Goal: Information Seeking & Learning: Learn about a topic

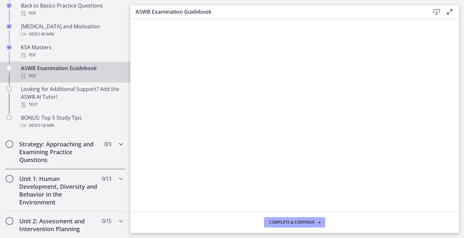
scroll to position [276, 0]
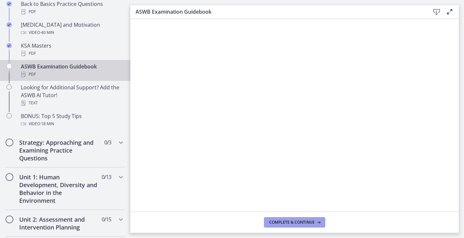
click at [298, 222] on span "Complete & continue" at bounding box center [292, 222] width 46 height 5
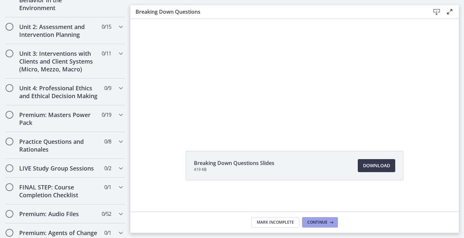
click at [322, 223] on span "Continue" at bounding box center [318, 222] width 20 height 5
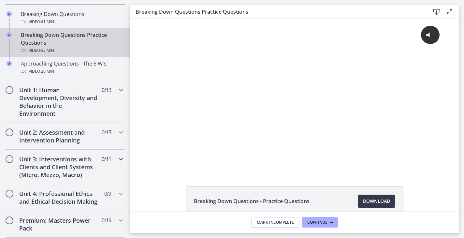
scroll to position [178, 0]
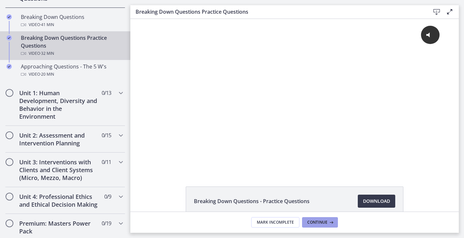
click at [328, 224] on icon at bounding box center [331, 222] width 7 height 5
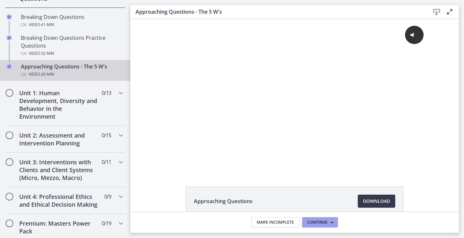
click at [323, 221] on span "Continue" at bounding box center [318, 222] width 20 height 5
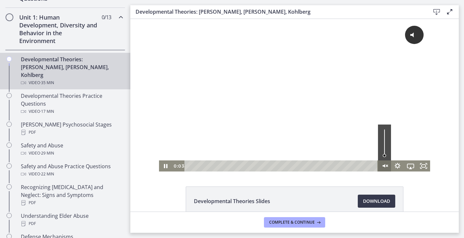
click at [387, 166] on icon "Unmute" at bounding box center [384, 165] width 13 height 11
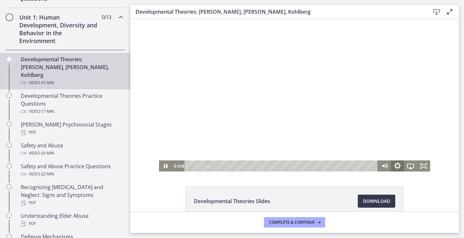
click at [399, 166] on icon "Show settings menu" at bounding box center [398, 165] width 16 height 13
click at [413, 146] on span "1x" at bounding box center [419, 143] width 16 height 11
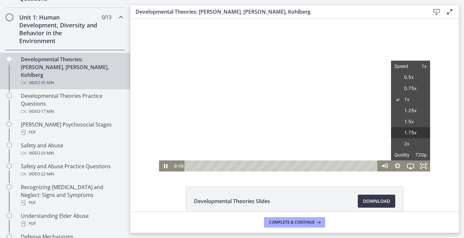
click at [415, 135] on label "1.75x" at bounding box center [410, 132] width 39 height 11
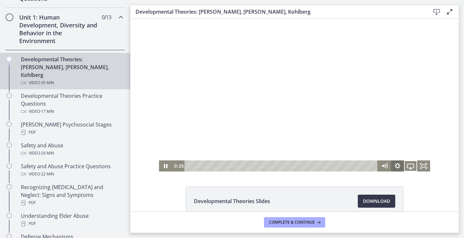
click at [398, 164] on icon "Show settings menu" at bounding box center [398, 166] width 6 height 6
click at [407, 144] on span "Speed" at bounding box center [403, 143] width 16 height 11
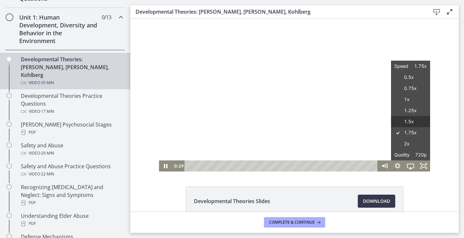
click at [410, 123] on label "1.5x" at bounding box center [410, 121] width 39 height 11
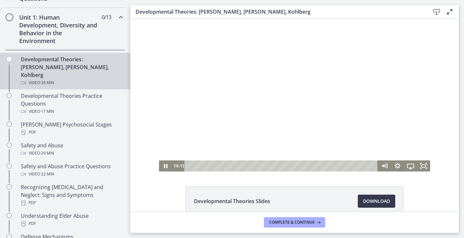
click at [263, 150] on div at bounding box center [294, 95] width 271 height 153
click at [378, 128] on div at bounding box center [294, 95] width 271 height 153
click at [289, 130] on div at bounding box center [294, 95] width 271 height 153
click at [281, 142] on div at bounding box center [294, 95] width 271 height 153
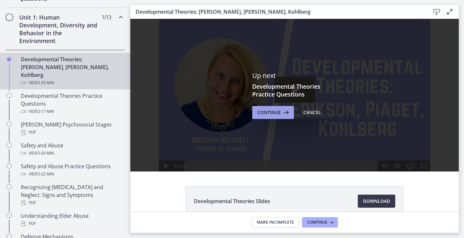
click at [275, 114] on span "Continue" at bounding box center [269, 113] width 23 height 8
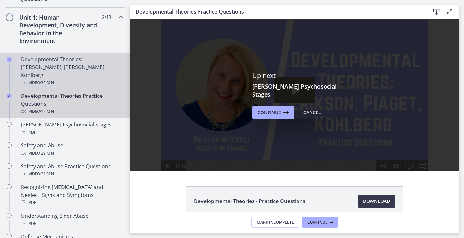
click at [73, 79] on div "Video · 35 min" at bounding box center [72, 83] width 102 height 8
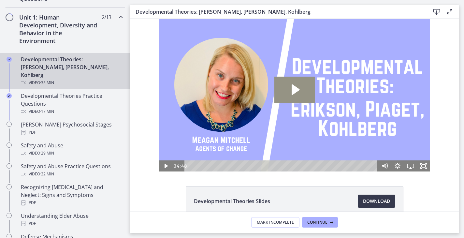
click at [296, 95] on icon "Play Video: crt89dfaoh5c72tgt07g.mp4" at bounding box center [295, 90] width 41 height 26
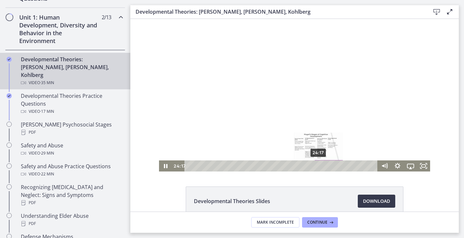
click at [319, 166] on div "24:17" at bounding box center [282, 165] width 186 height 11
click at [322, 117] on div at bounding box center [294, 95] width 271 height 153
click at [314, 135] on div at bounding box center [294, 95] width 271 height 153
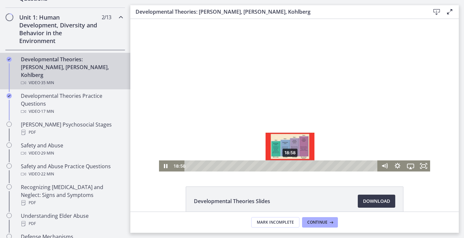
click at [291, 166] on div "18:58" at bounding box center [282, 165] width 186 height 11
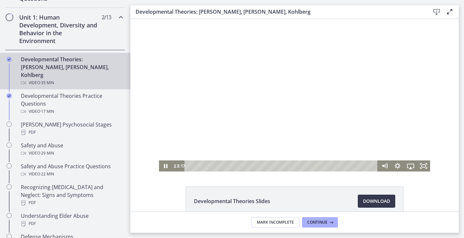
click at [261, 120] on div at bounding box center [294, 95] width 271 height 153
click at [311, 89] on div at bounding box center [294, 95] width 271 height 153
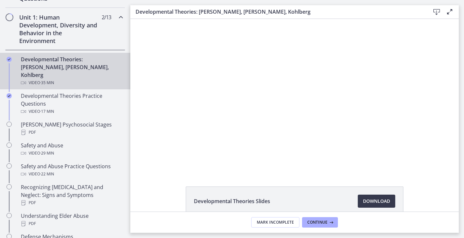
click at [311, 89] on div at bounding box center [294, 95] width 271 height 153
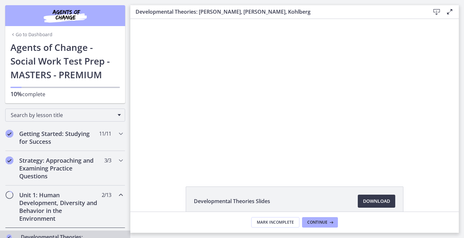
scroll to position [178, 0]
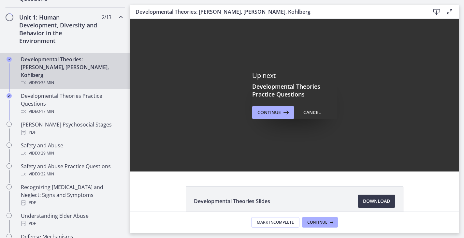
click at [224, 130] on div "Up next Developmental Theories Practice Questions Continue Cancel" at bounding box center [294, 95] width 329 height 153
click at [221, 100] on div "Up next Developmental Theories Practice Questions Continue Cancel" at bounding box center [294, 95] width 329 height 153
click at [315, 115] on div "Cancel" at bounding box center [313, 113] width 18 height 8
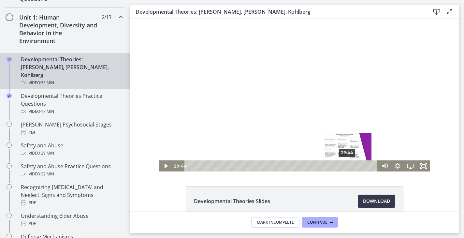
click at [348, 166] on div "29:44" at bounding box center [282, 165] width 186 height 11
click at [338, 166] on div "27:54" at bounding box center [282, 165] width 186 height 11
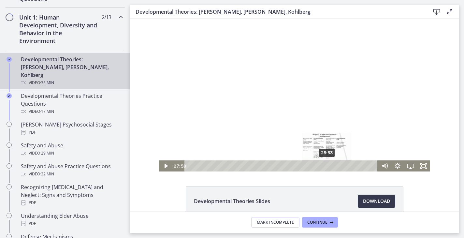
click at [327, 168] on div "25:53" at bounding box center [282, 165] width 186 height 11
click at [165, 164] on icon "Play Video" at bounding box center [165, 165] width 13 height 11
click at [400, 165] on icon "Show settings menu" at bounding box center [398, 165] width 16 height 13
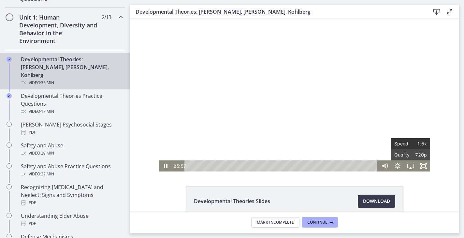
click at [410, 144] on span "Speed" at bounding box center [403, 143] width 16 height 11
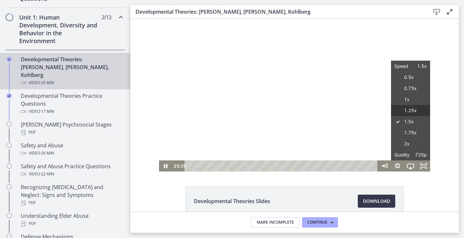
click at [412, 113] on label "1.25x" at bounding box center [410, 110] width 39 height 11
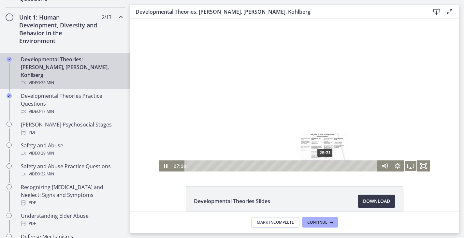
click at [325, 165] on div "25:31" at bounding box center [282, 165] width 186 height 11
click at [324, 166] on div "25:12" at bounding box center [282, 165] width 186 height 11
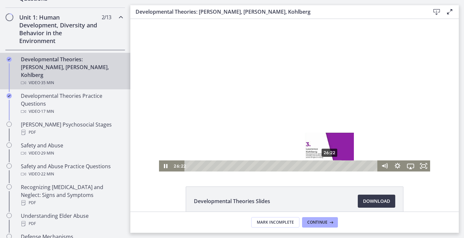
click at [330, 165] on div "26:22" at bounding box center [282, 165] width 186 height 11
click at [328, 166] on div "26:00" at bounding box center [282, 165] width 186 height 11
click at [292, 112] on div at bounding box center [294, 95] width 271 height 153
click at [165, 167] on icon "Play Video" at bounding box center [166, 166] width 4 height 6
click at [167, 165] on icon "Pause" at bounding box center [166, 166] width 4 height 5
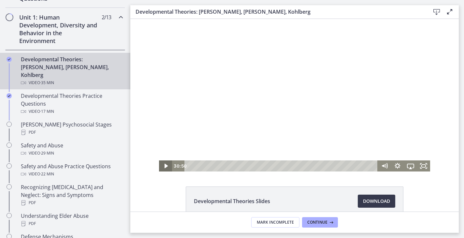
click at [167, 165] on icon "Play Video" at bounding box center [165, 165] width 13 height 11
click at [340, 167] on div "28:16" at bounding box center [282, 165] width 186 height 11
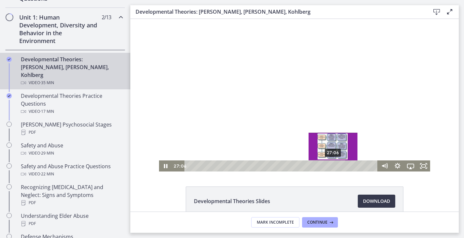
click at [334, 167] on div "27:06" at bounding box center [282, 165] width 186 height 11
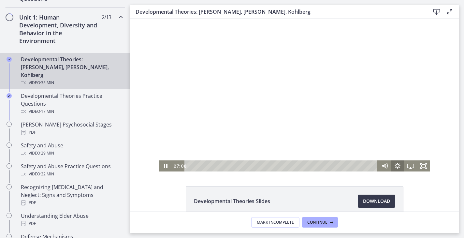
click at [399, 168] on icon "Show settings menu" at bounding box center [397, 165] width 13 height 11
